Goal: Information Seeking & Learning: Learn about a topic

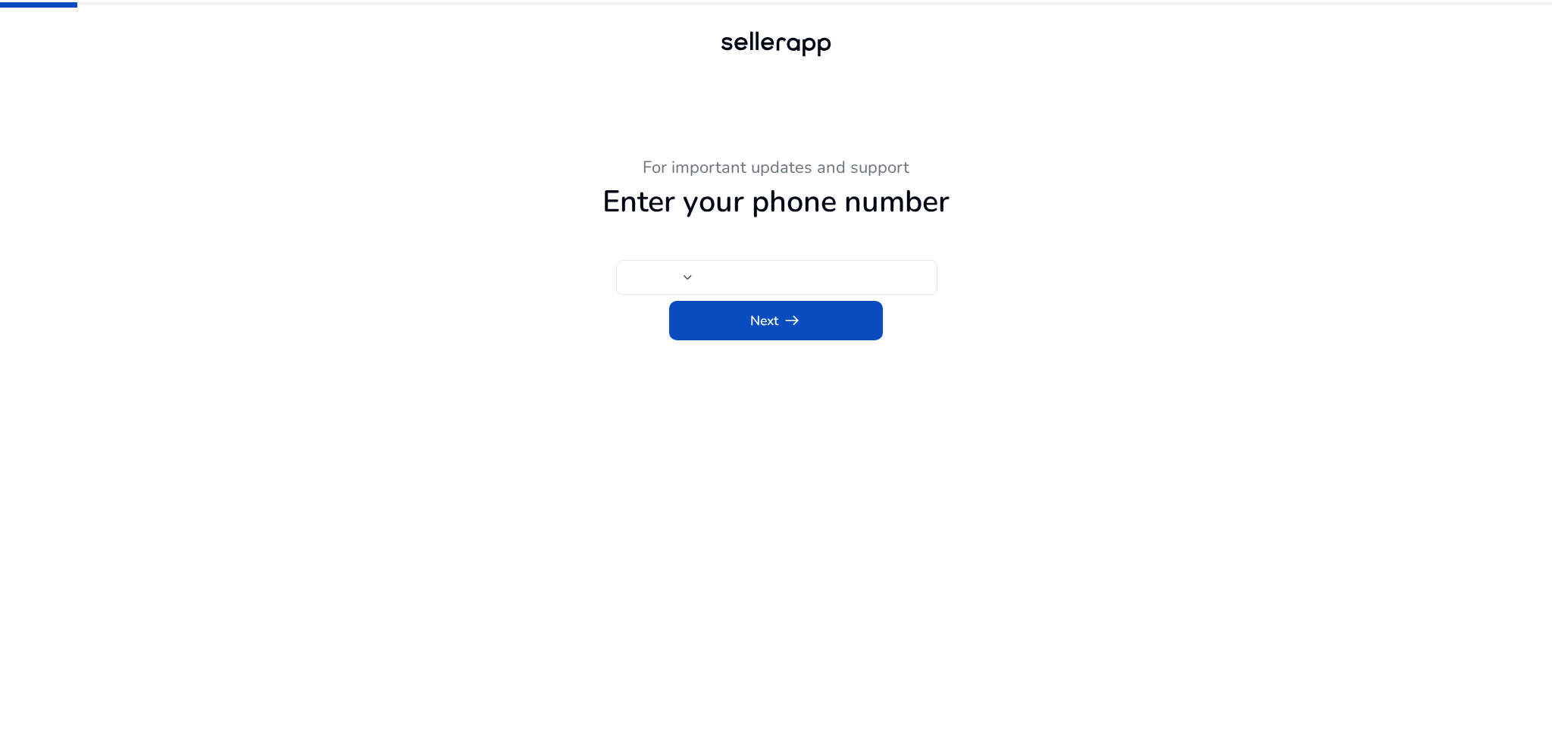
type input "***"
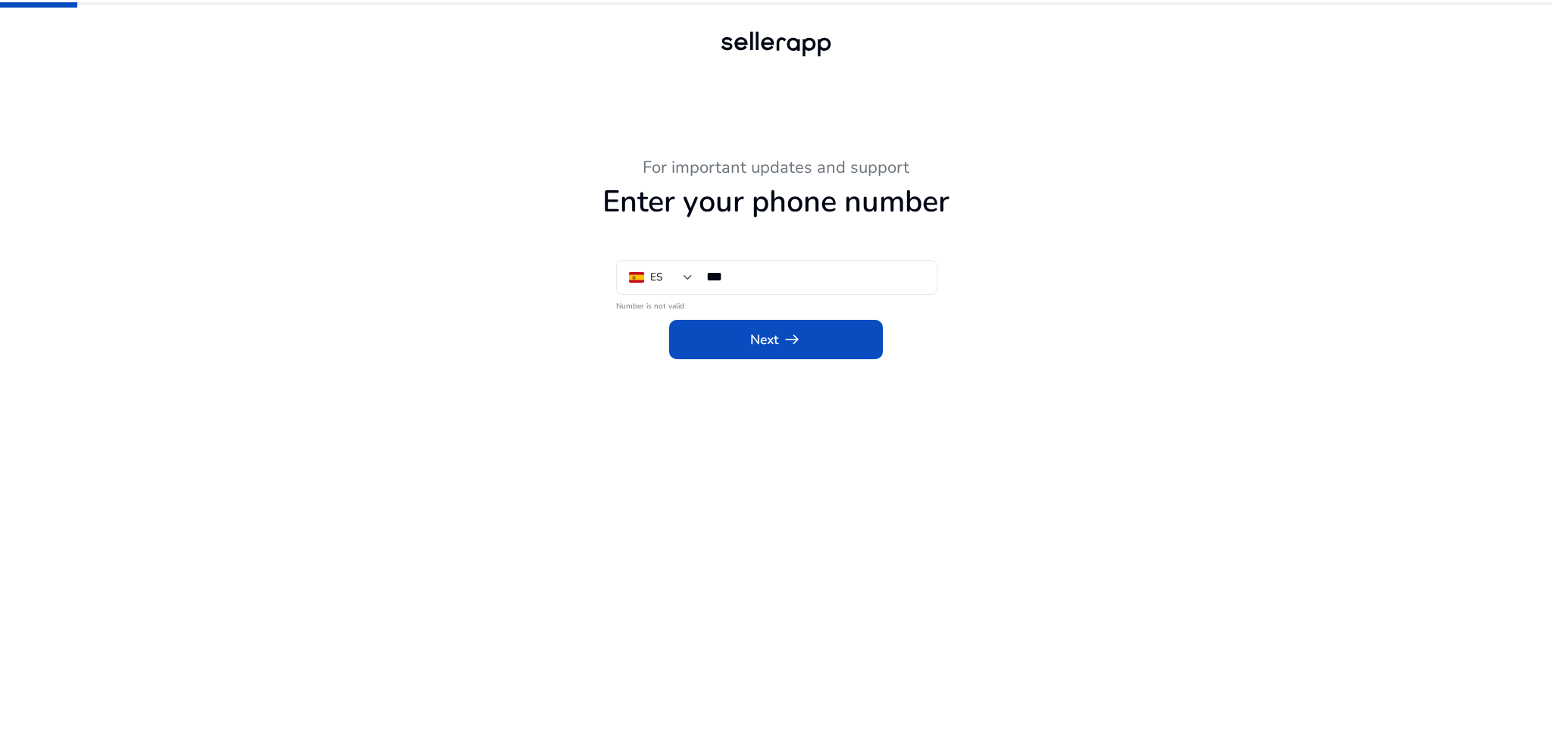
click at [484, 86] on button "chevron_left Back" at bounding box center [482, 76] width 95 height 30
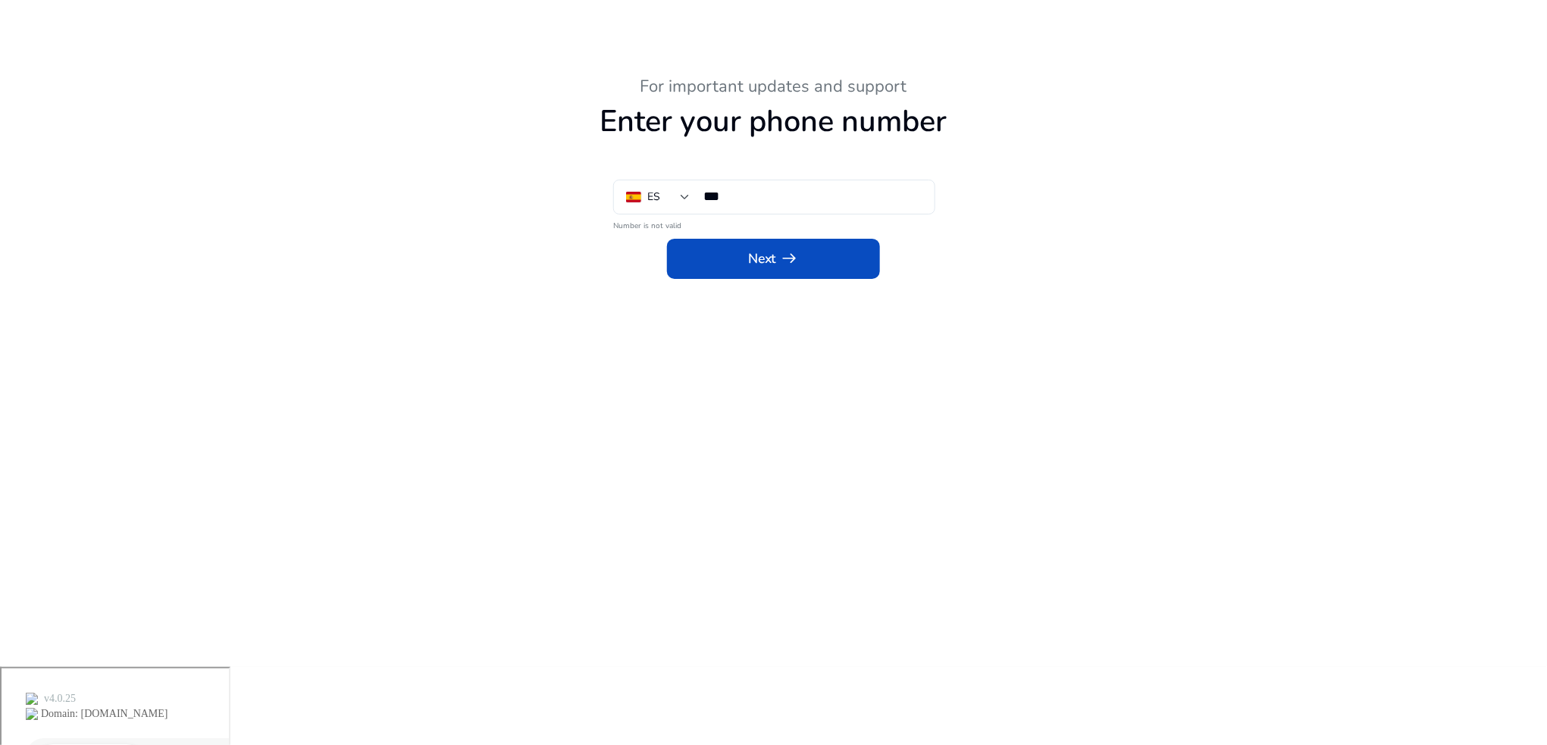
scroll to position [115, 0]
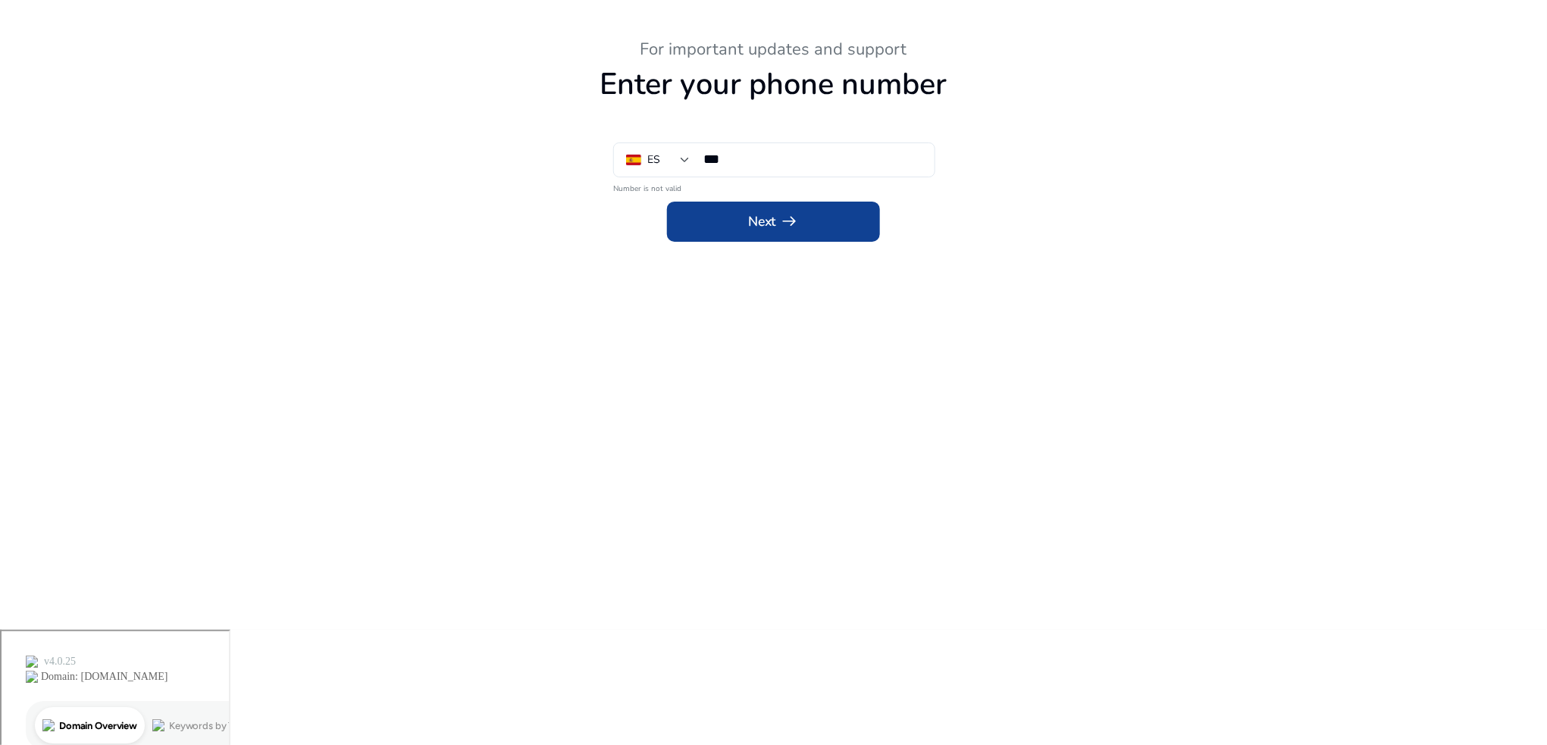
click at [753, 230] on div "For important updates and support Enter your phone number ES *** Number is not …" at bounding box center [774, 140] width 834 height 202
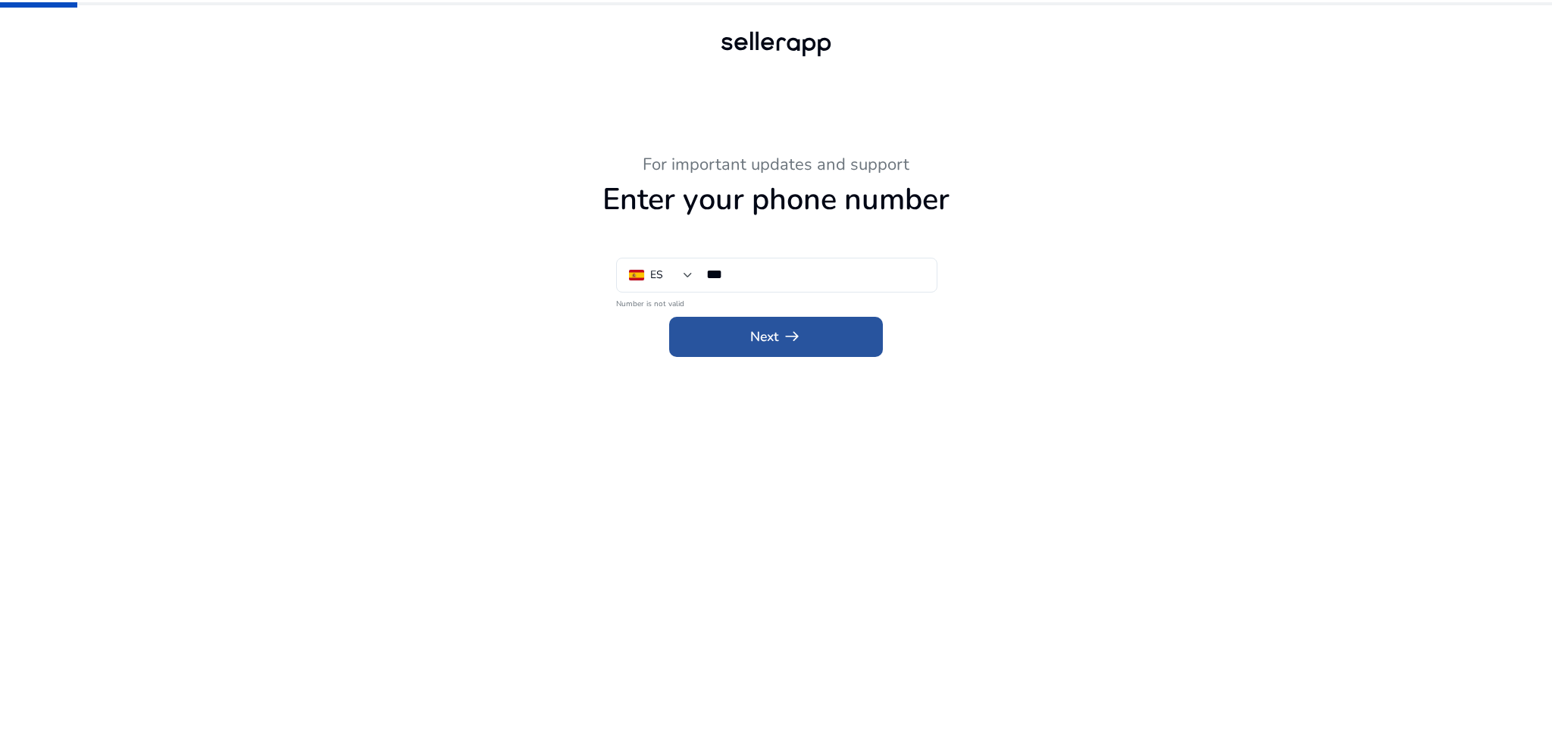
click at [762, 349] on span at bounding box center [776, 336] width 214 height 36
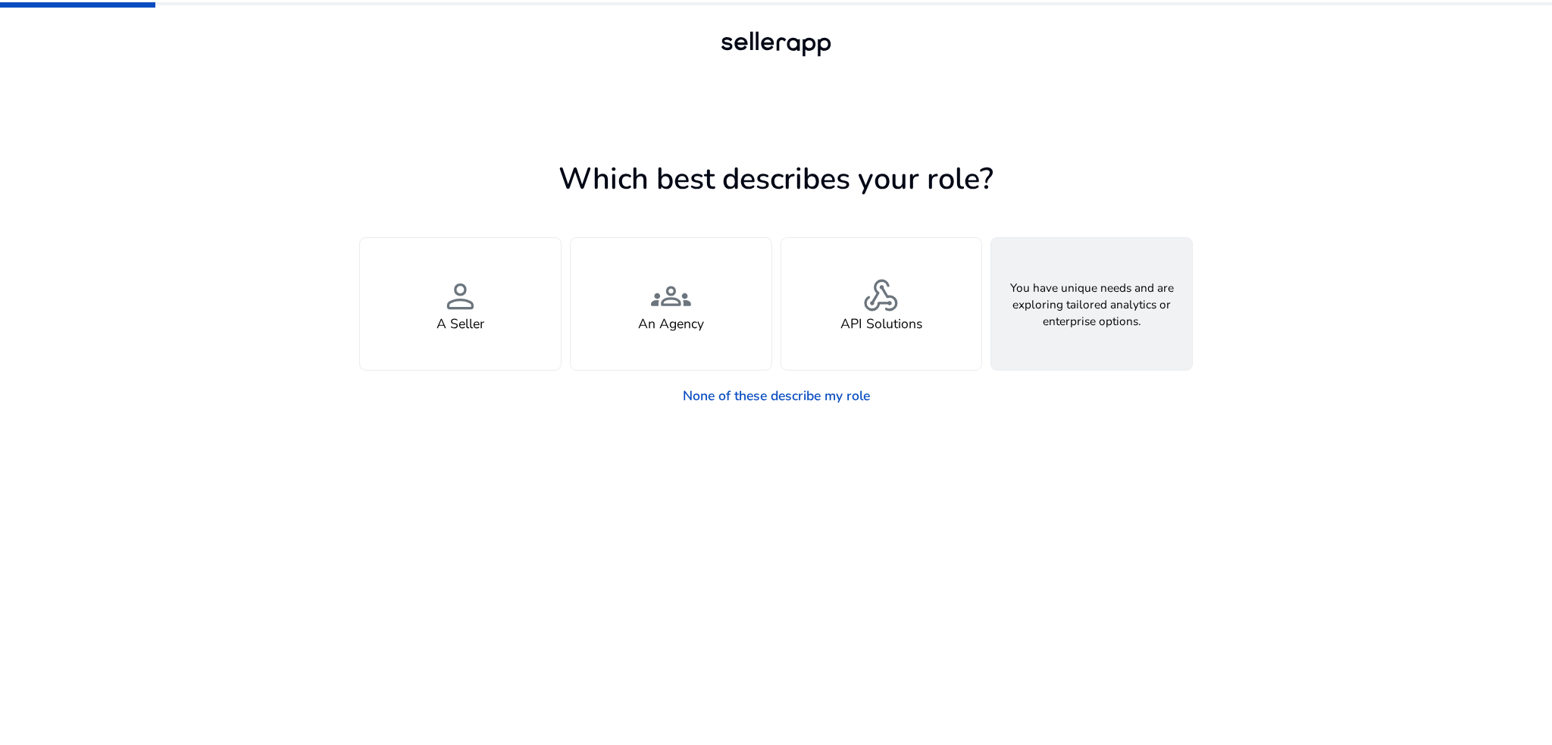
click at [1043, 338] on div "feature_search Looking for Custom Solutions" at bounding box center [1091, 304] width 201 height 132
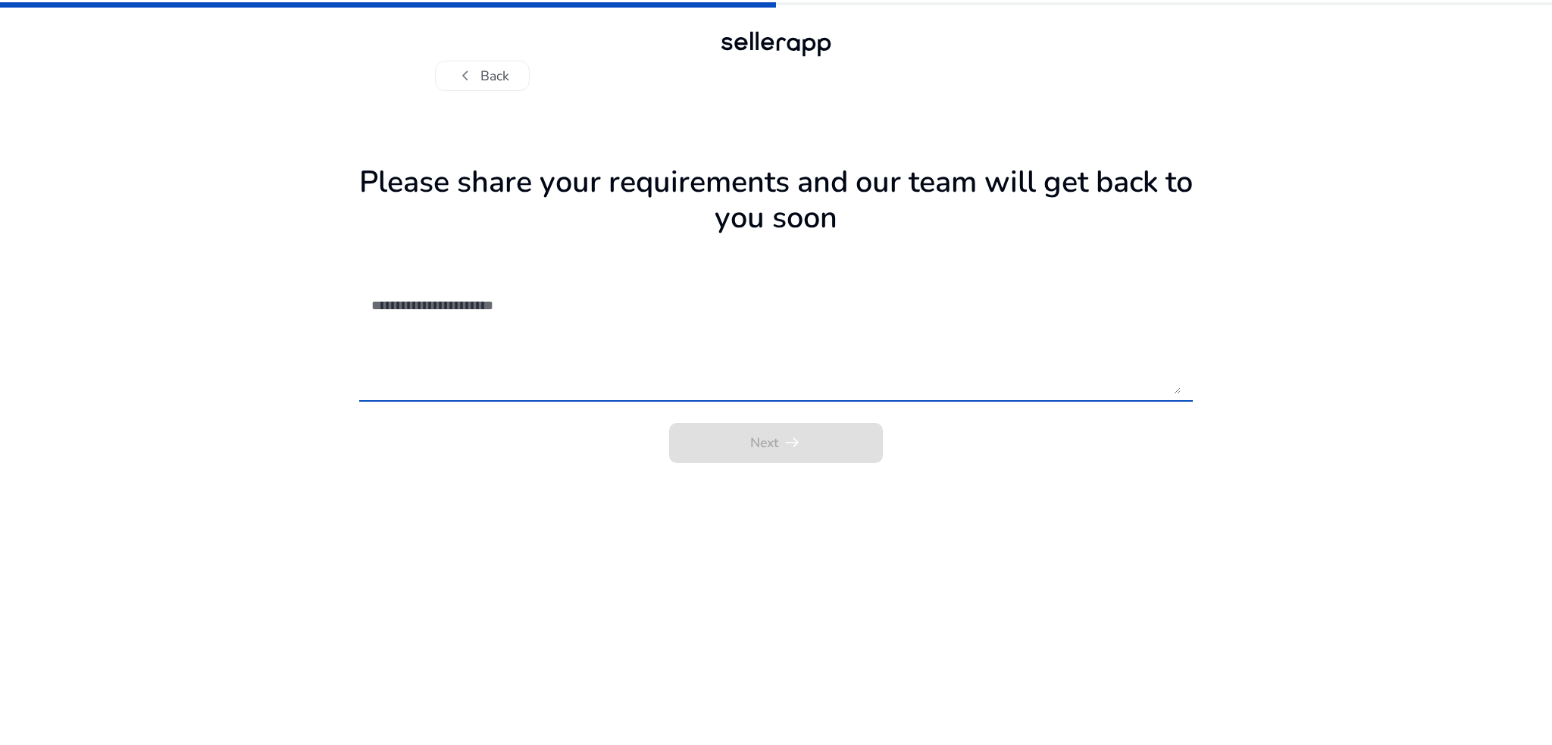
click at [512, 321] on textarea at bounding box center [775, 339] width 809 height 110
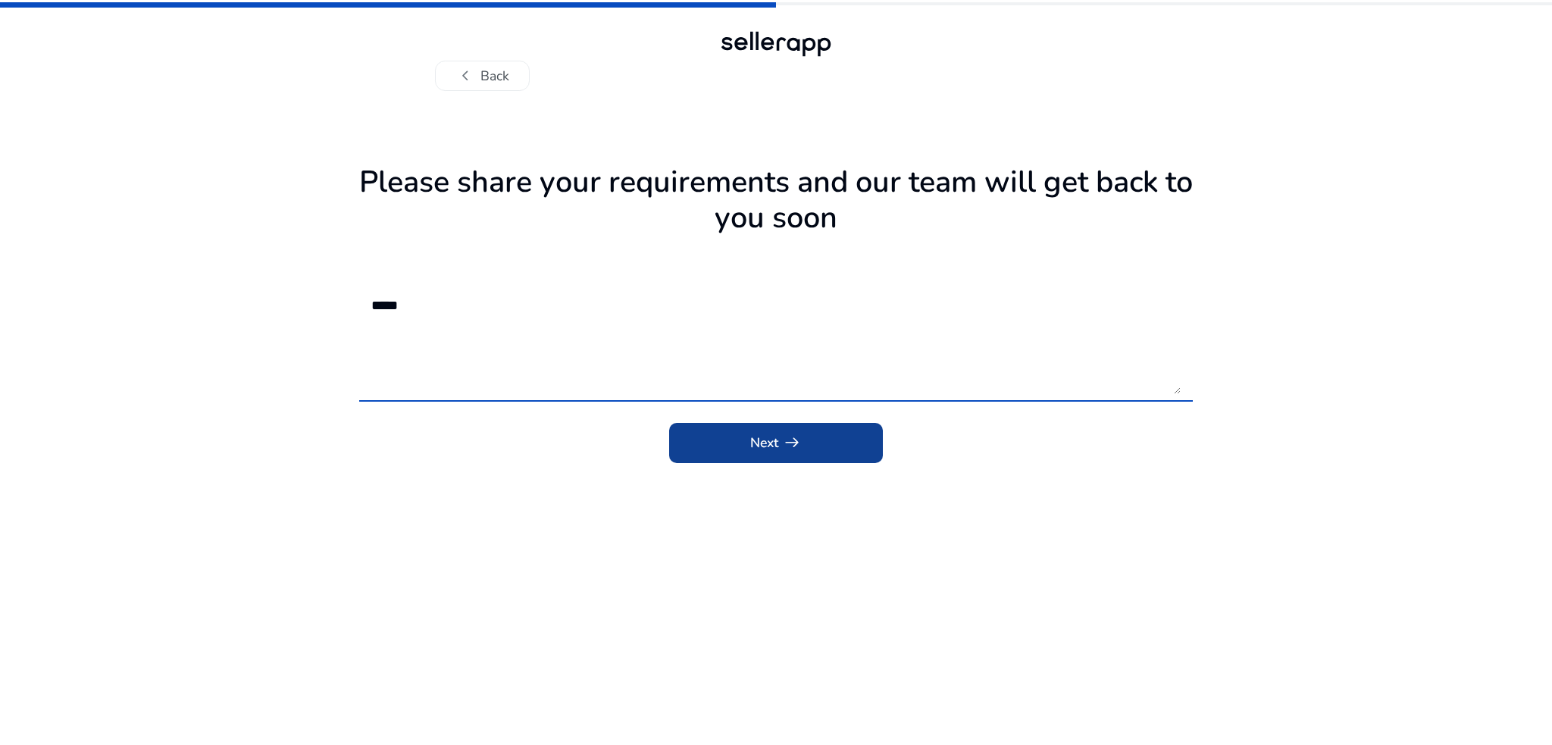
type textarea "*****"
click at [743, 453] on span "submit" at bounding box center [776, 442] width 214 height 36
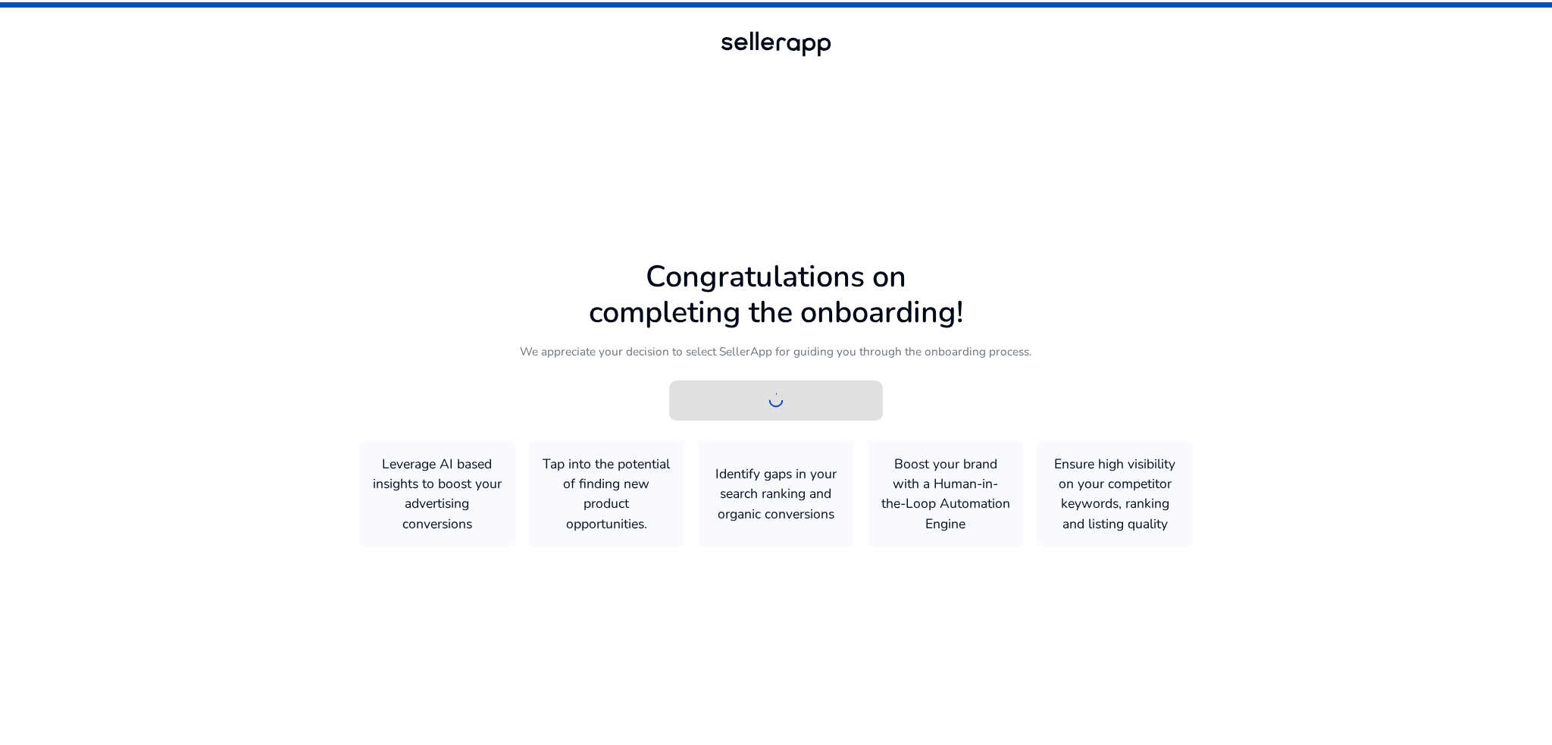
click at [778, 472] on icon at bounding box center [776, 368] width 1552 height 737
click at [767, 402] on span "Get Started arrow_right_alt" at bounding box center [776, 400] width 92 height 20
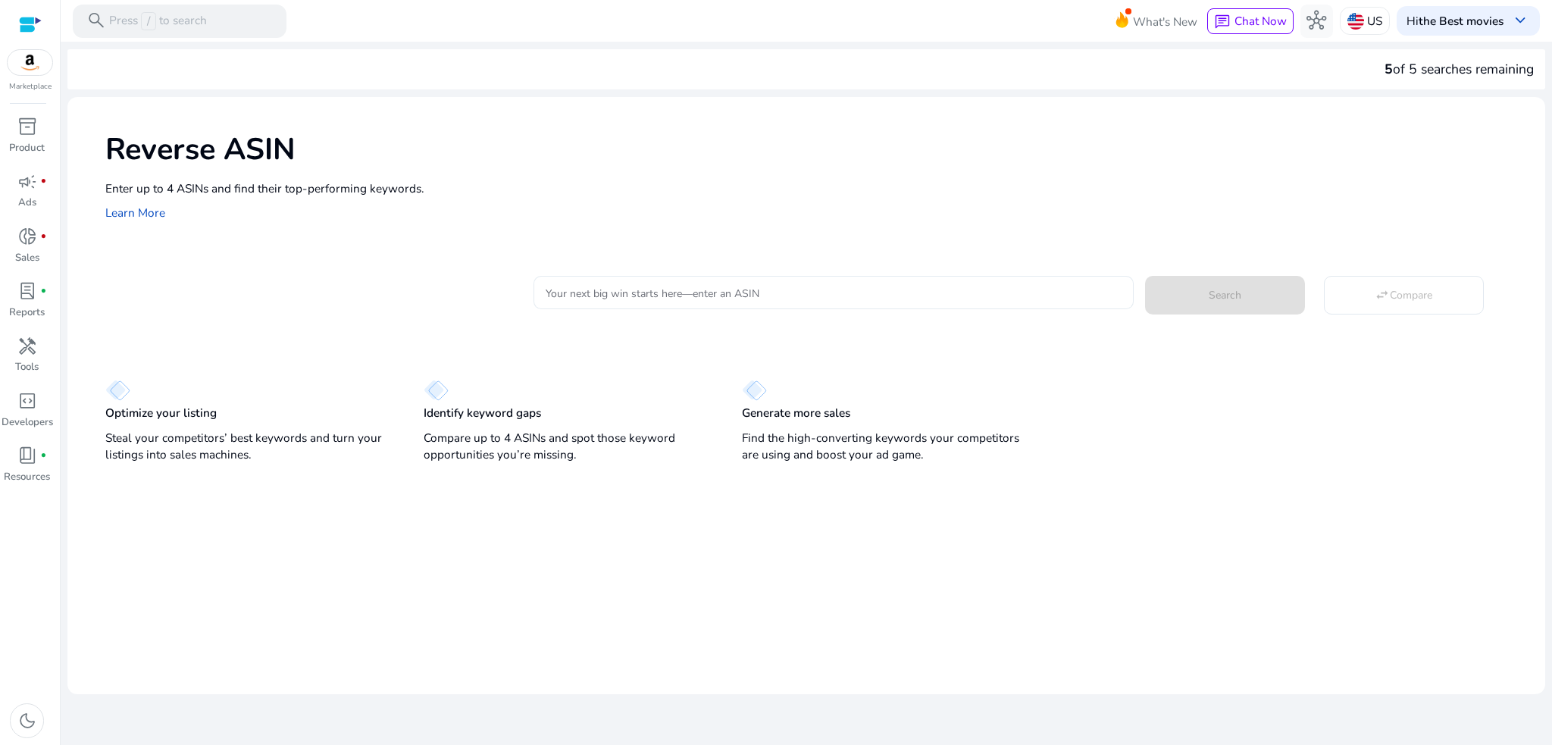
click at [640, 288] on input "Your next big win starts here—enter an ASIN" at bounding box center [833, 292] width 575 height 17
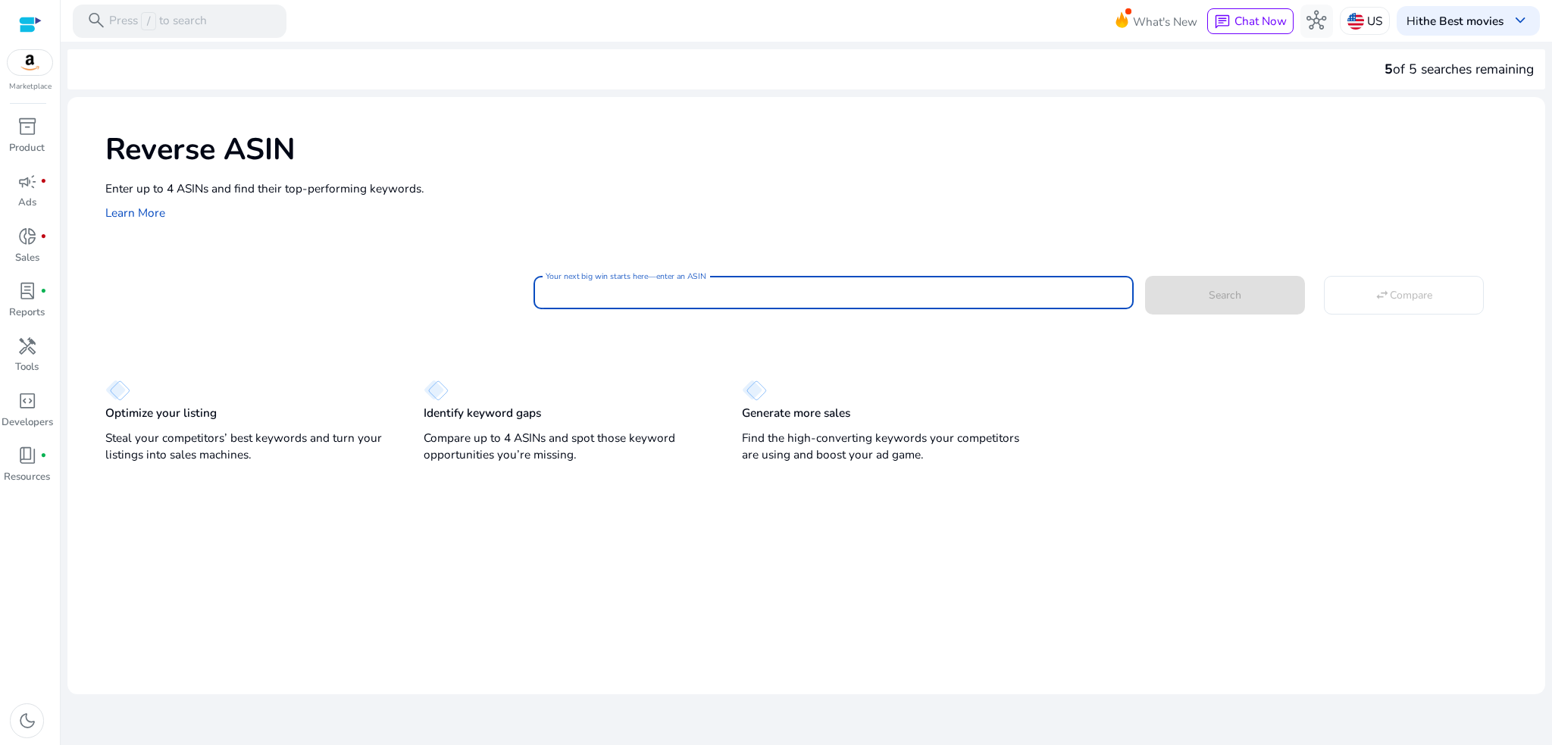
click at [599, 297] on input "Your next big win starts here—enter an ASIN" at bounding box center [833, 292] width 575 height 17
paste input "**********"
type input "**********"
click at [1231, 297] on span "Search" at bounding box center [1225, 295] width 33 height 16
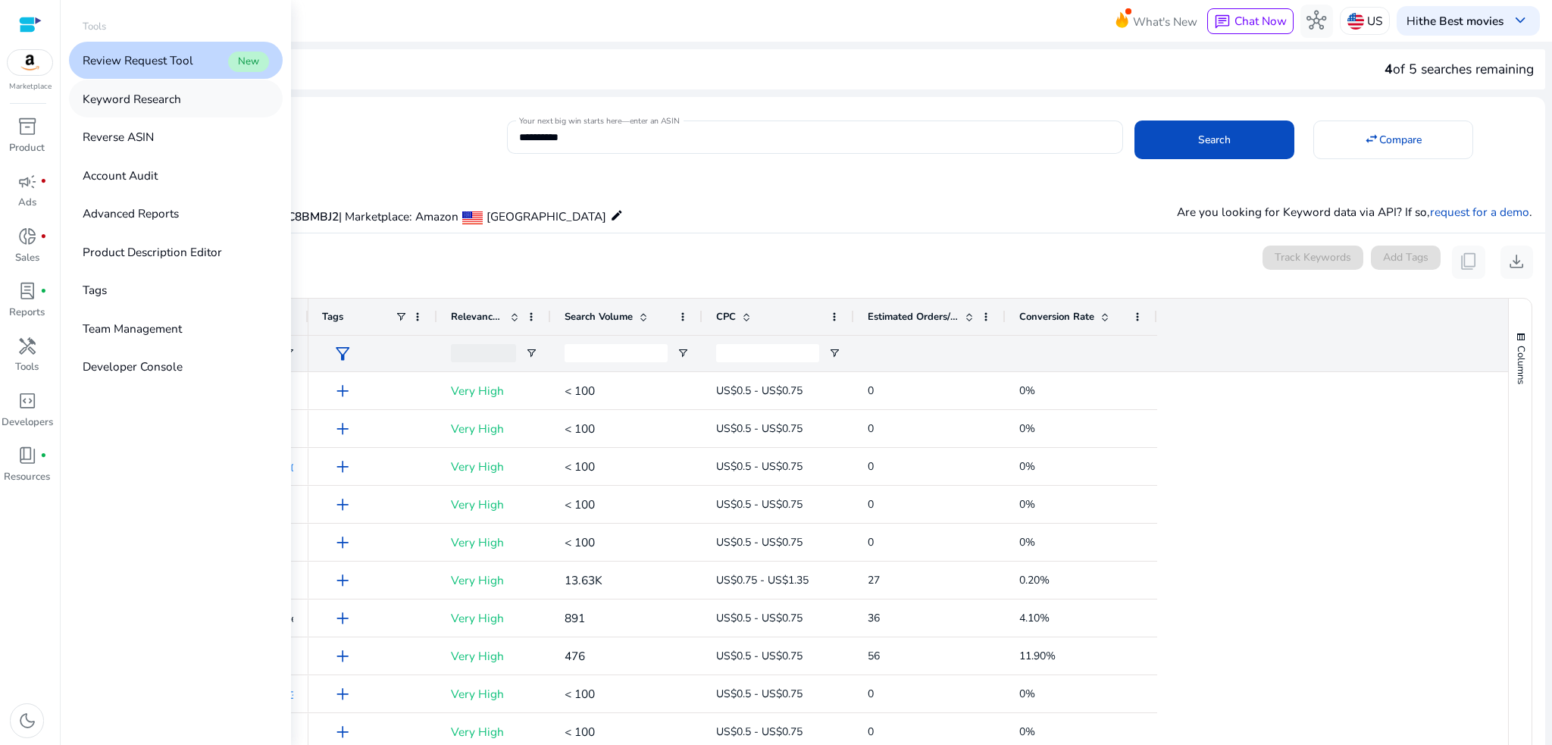
click at [138, 102] on p "Keyword Research" at bounding box center [132, 98] width 99 height 17
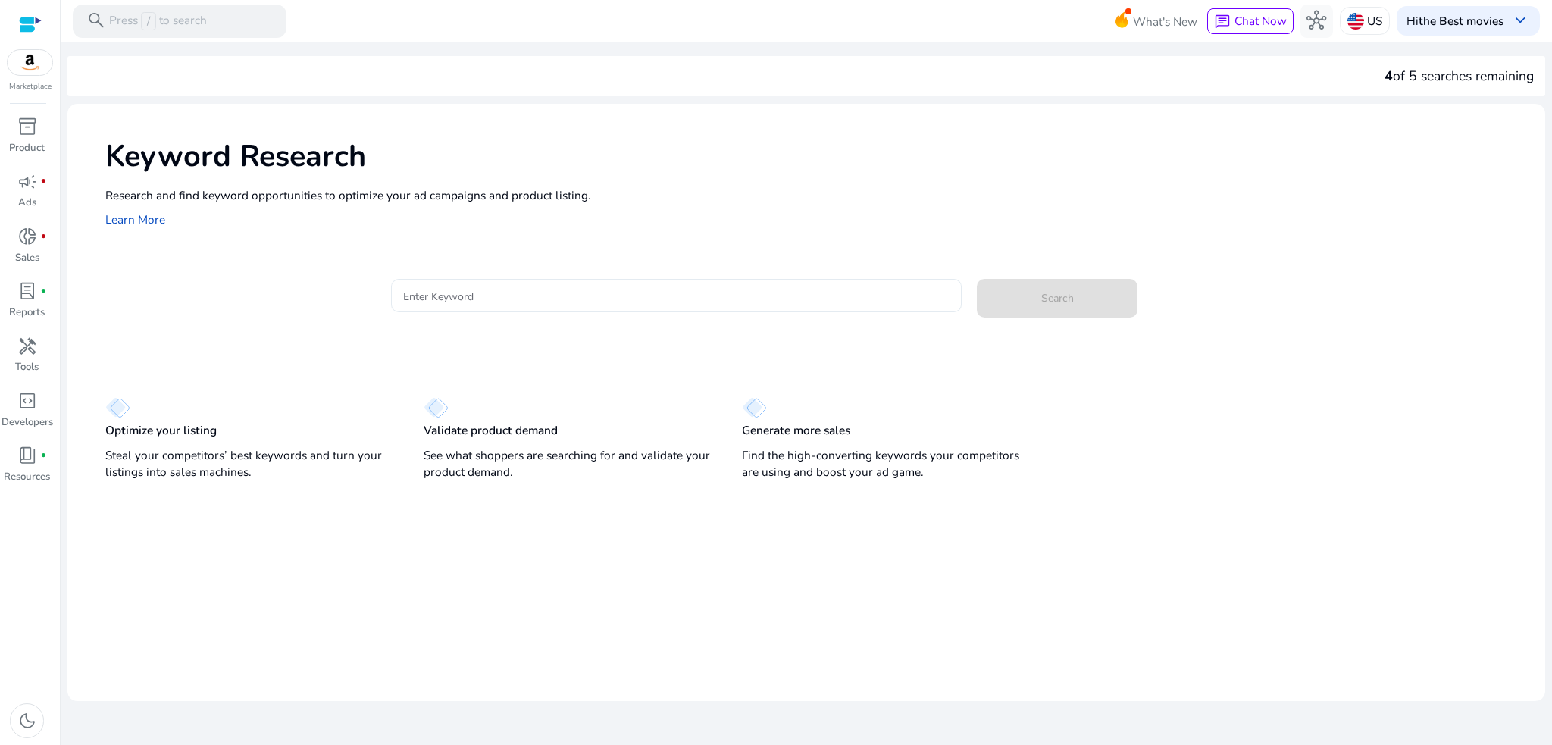
click at [602, 296] on input "Enter Keyword" at bounding box center [676, 295] width 547 height 17
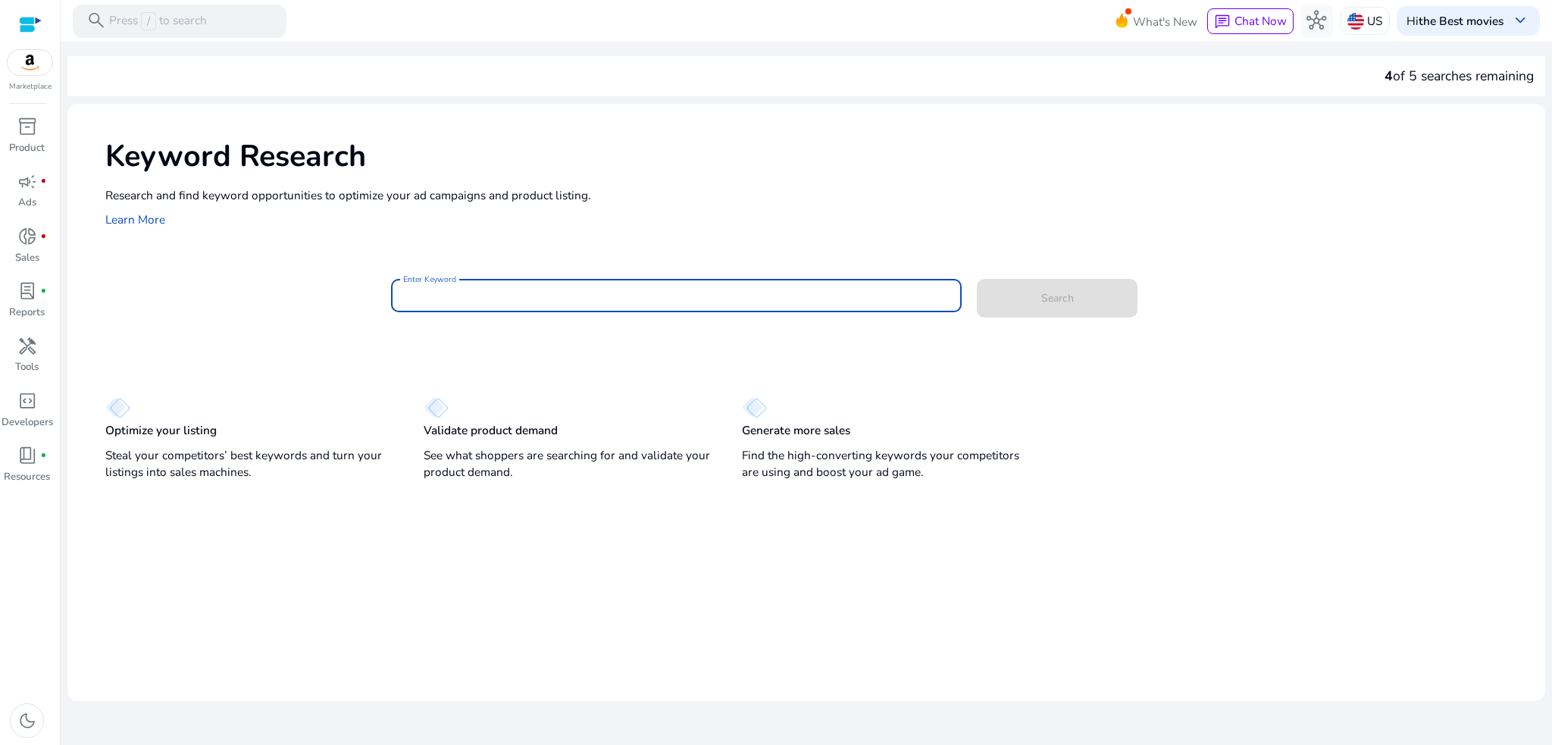
click at [602, 296] on input "Enter Keyword" at bounding box center [676, 295] width 547 height 17
type input "*********"
click at [977, 279] on button "Search" at bounding box center [1057, 298] width 160 height 39
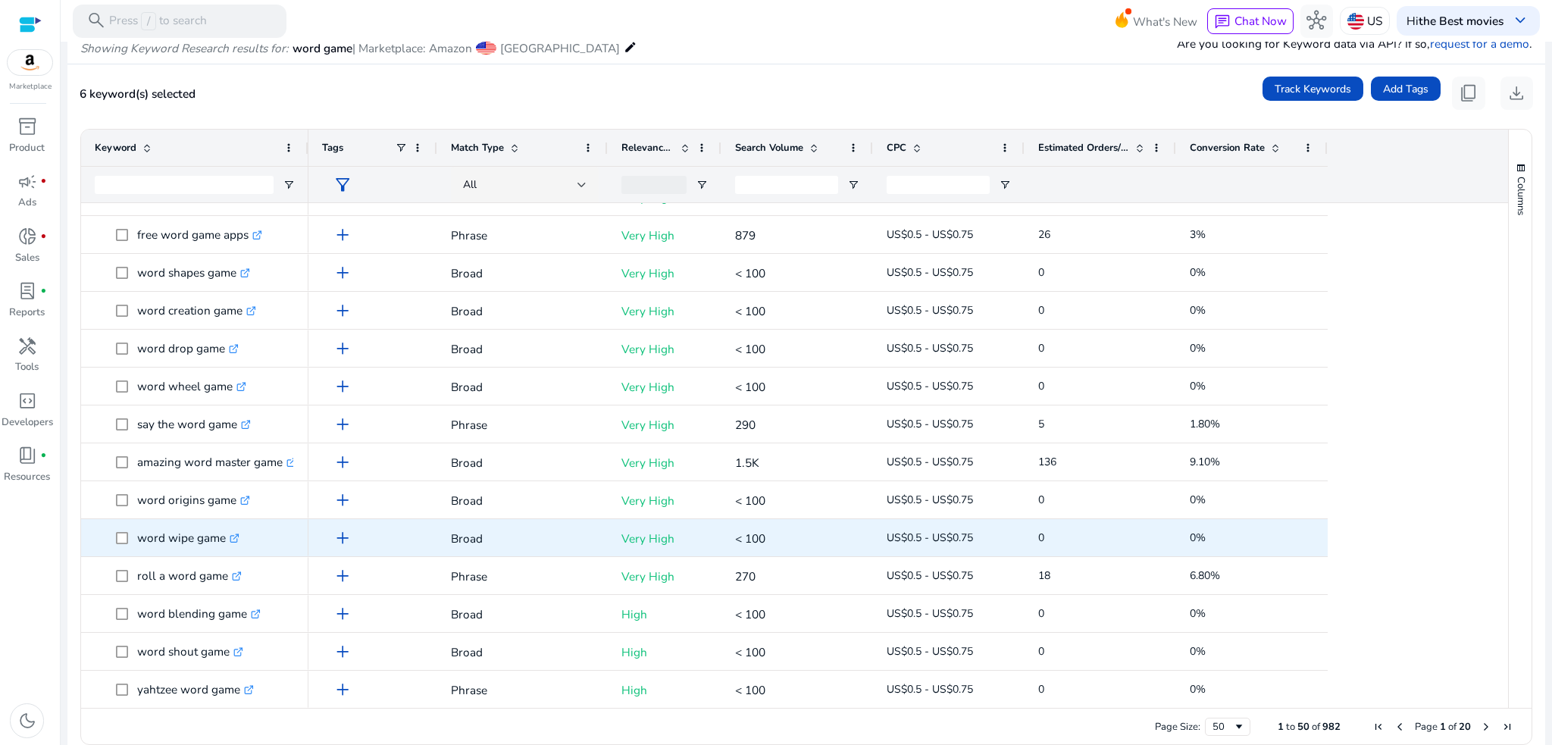
scroll to position [1389, 0]
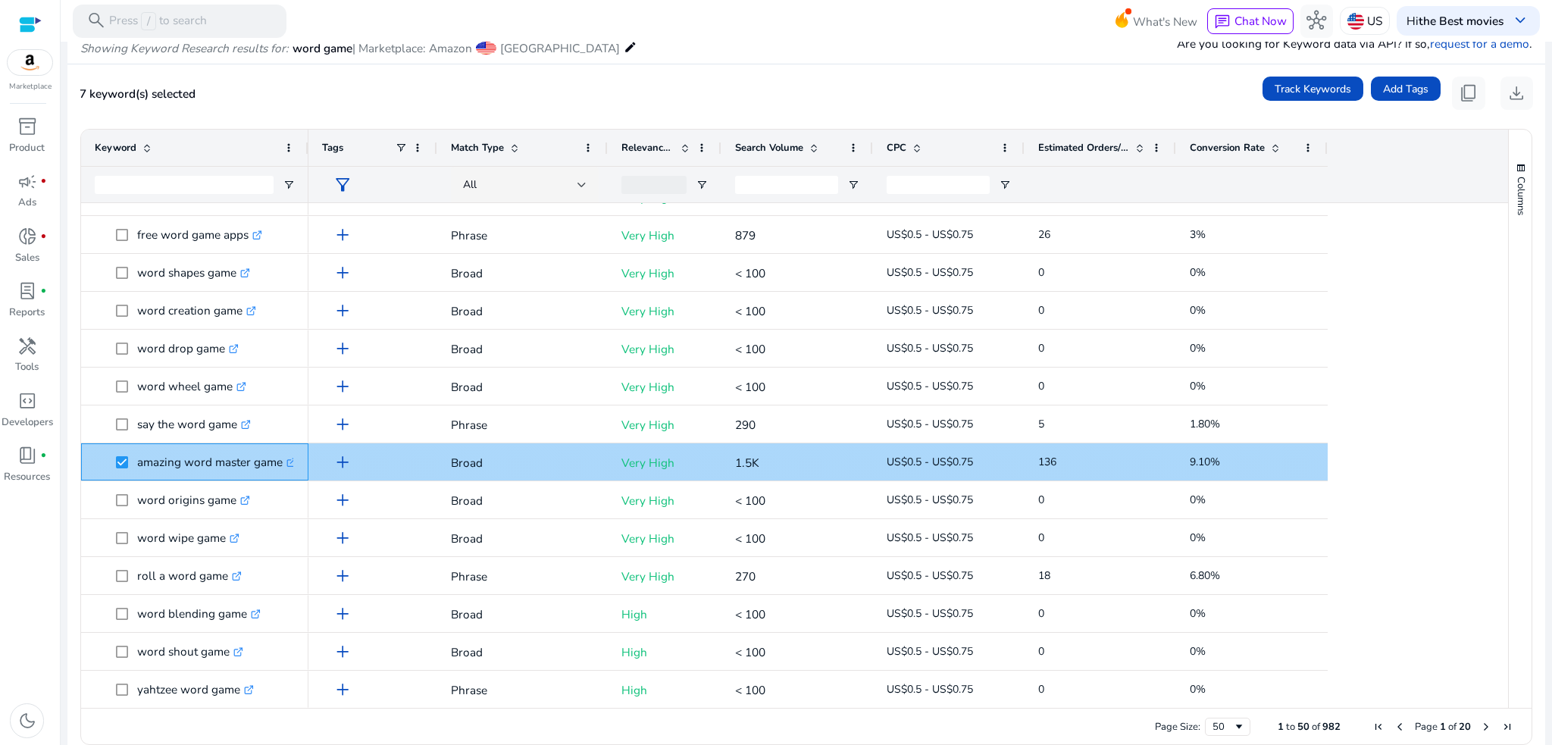
drag, startPoint x: 139, startPoint y: 465, endPoint x: 286, endPoint y: 475, distance: 147.4
click at [286, 475] on span "amazing word master game .st0{fill:#2c8af8}" at bounding box center [205, 461] width 179 height 31
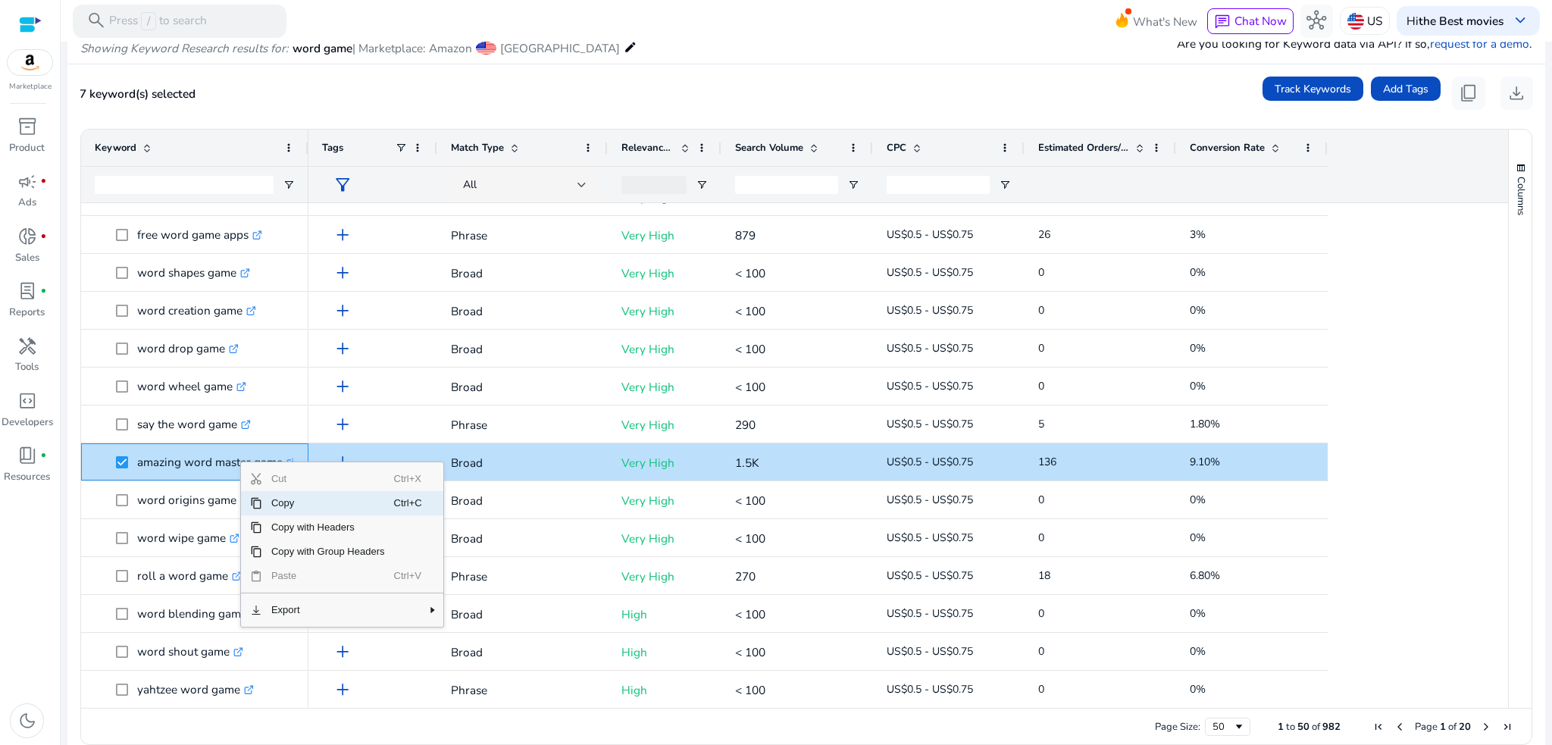
click at [292, 509] on span "Copy" at bounding box center [328, 503] width 132 height 24
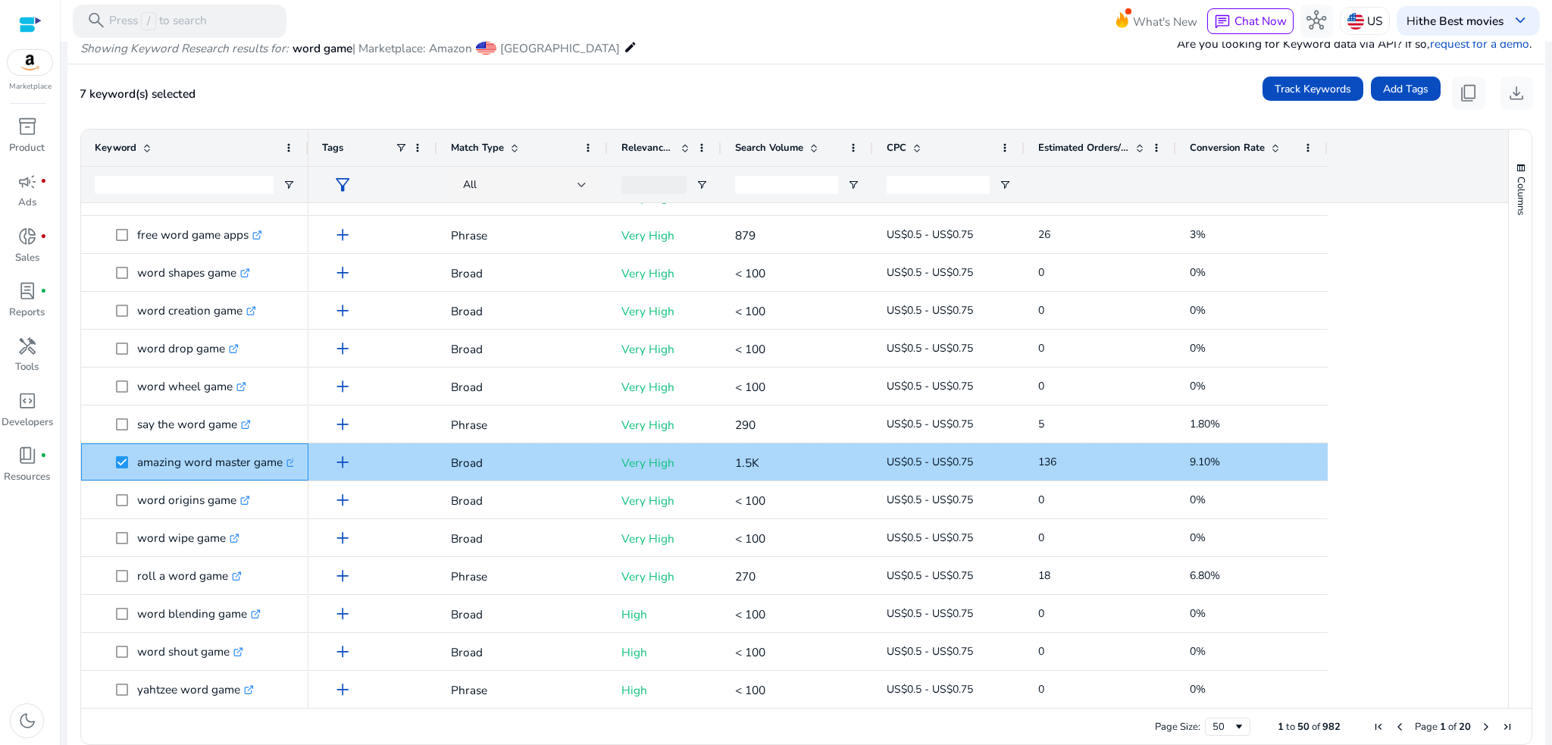
click at [212, 465] on p "amazing word master game .st0{fill:#2c8af8}" at bounding box center [216, 461] width 159 height 31
drag, startPoint x: 284, startPoint y: 462, endPoint x: 137, endPoint y: 462, distance: 147.0
click at [137, 462] on p "amazing word master game .st0{fill:#2c8af8}" at bounding box center [216, 461] width 159 height 31
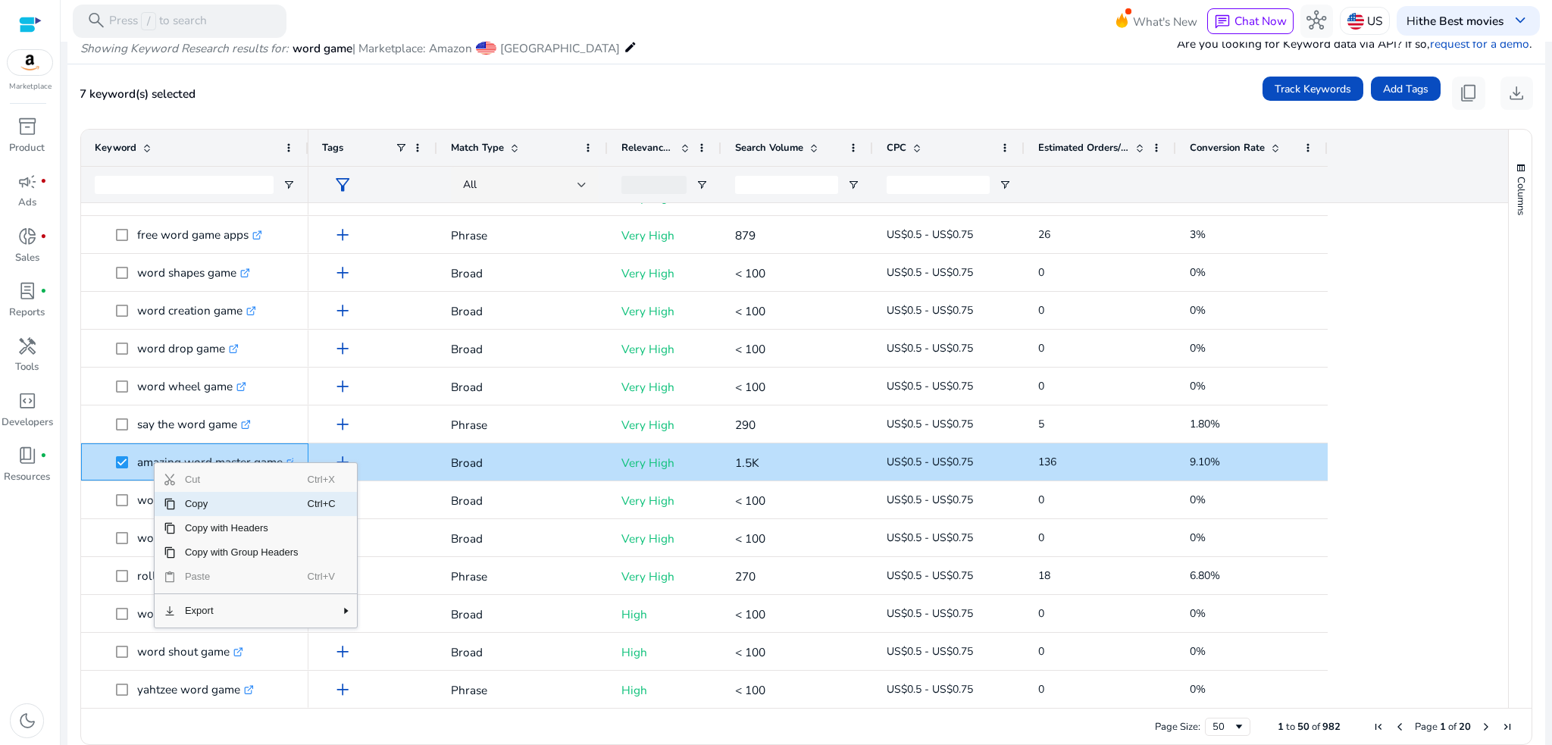
click at [197, 505] on span "Copy" at bounding box center [242, 504] width 132 height 24
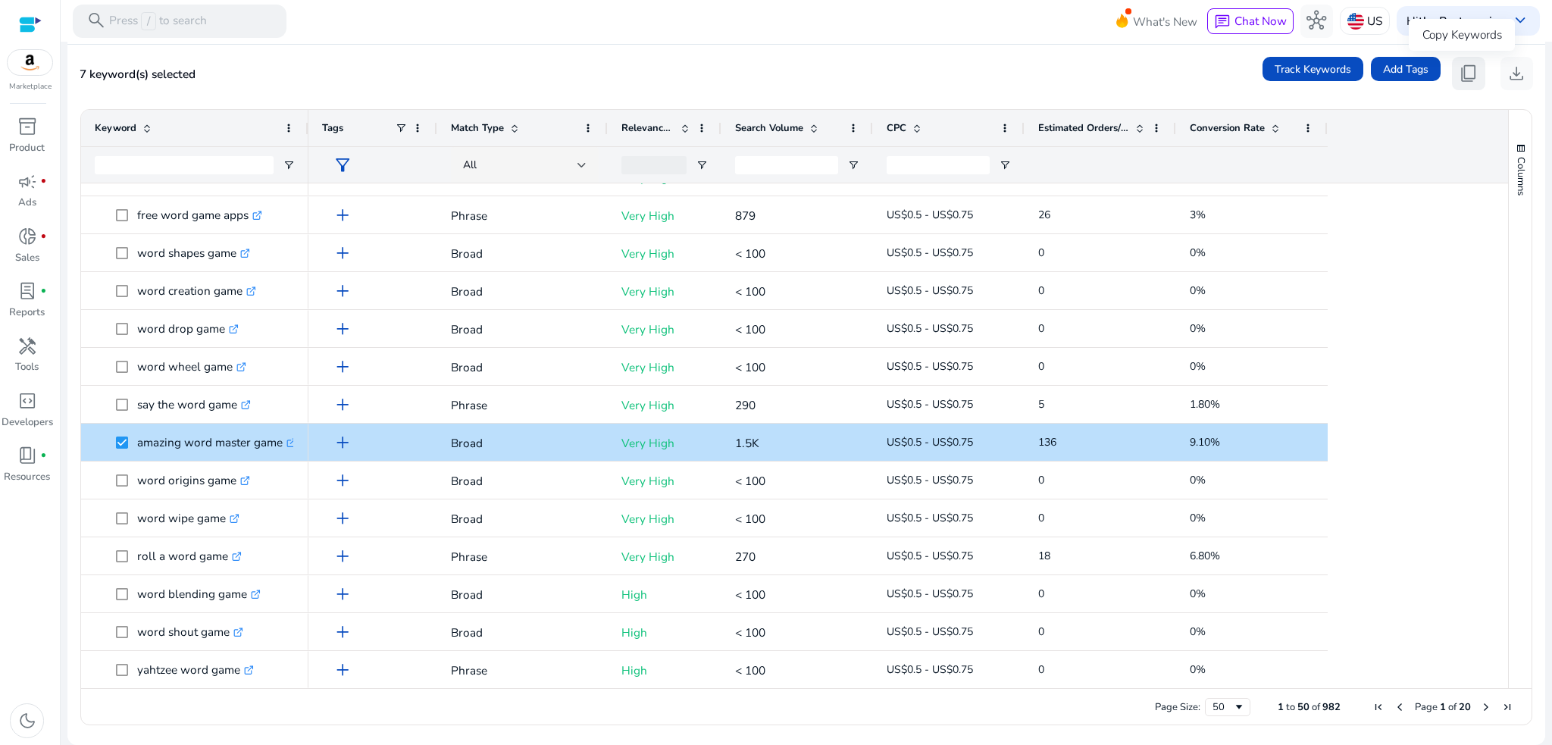
click at [1469, 77] on span "content_copy" at bounding box center [1469, 74] width 20 height 20
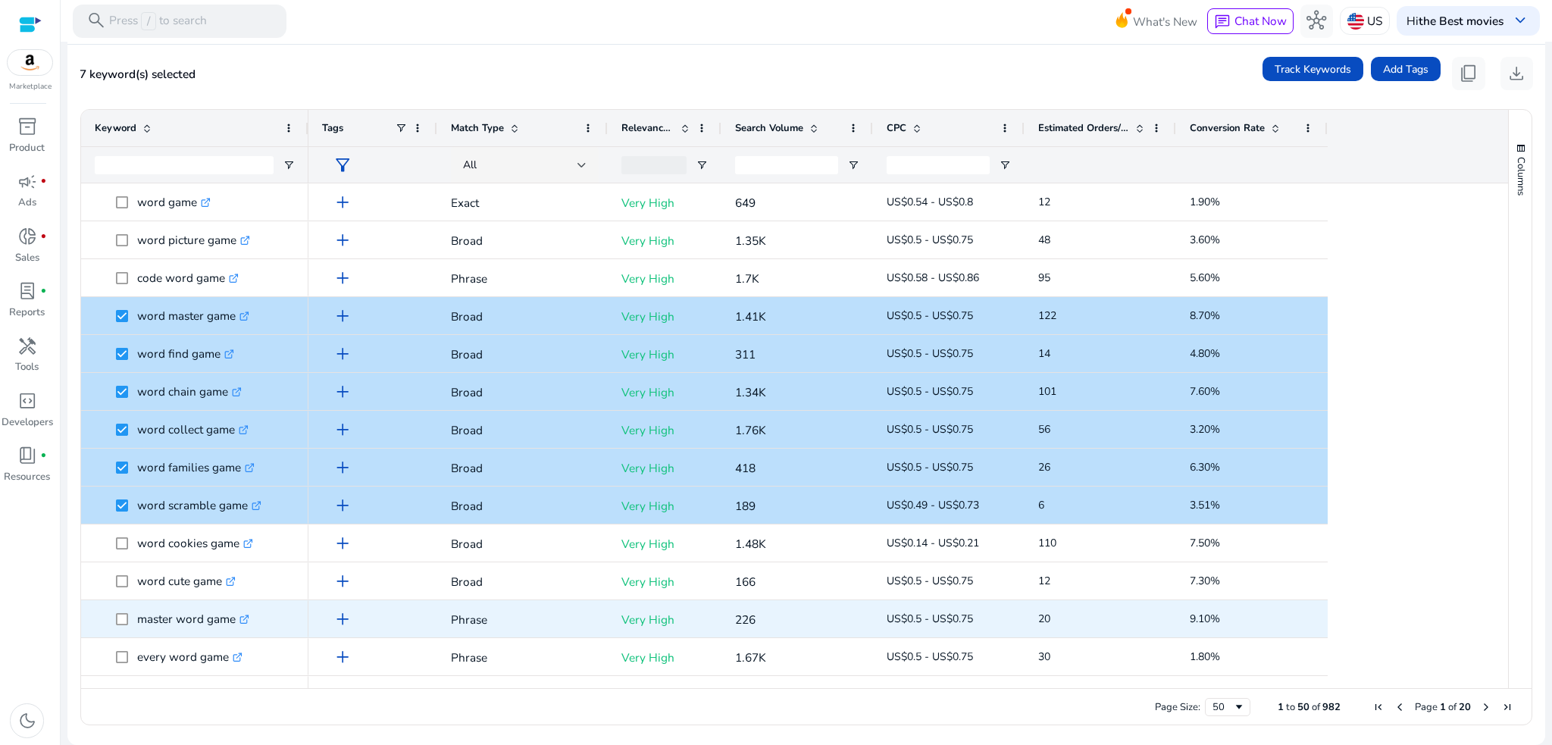
scroll to position [0, 0]
